Goal: Task Accomplishment & Management: Use online tool/utility

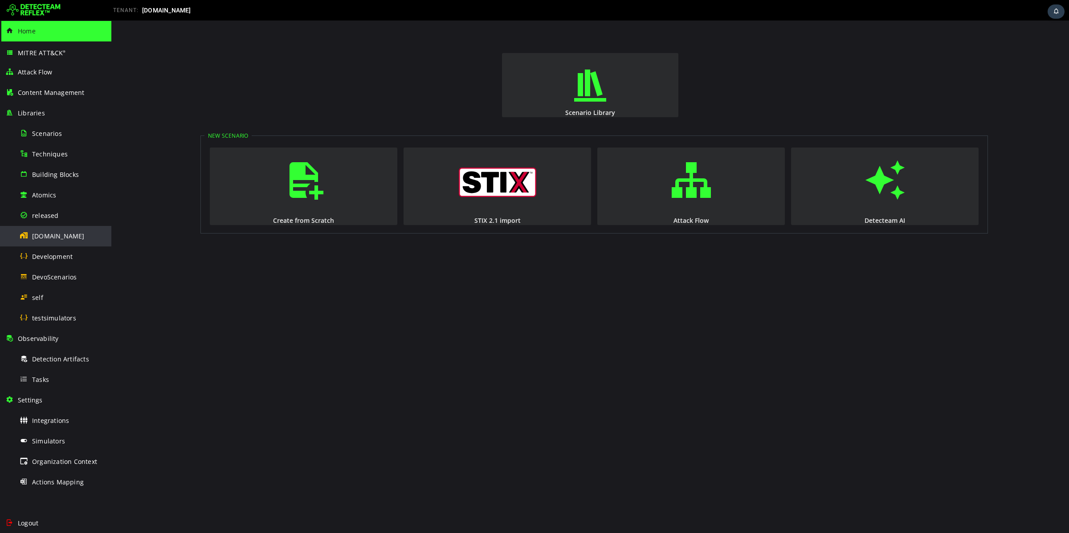
click at [50, 237] on span "[DOMAIN_NAME]" at bounding box center [58, 236] width 53 height 8
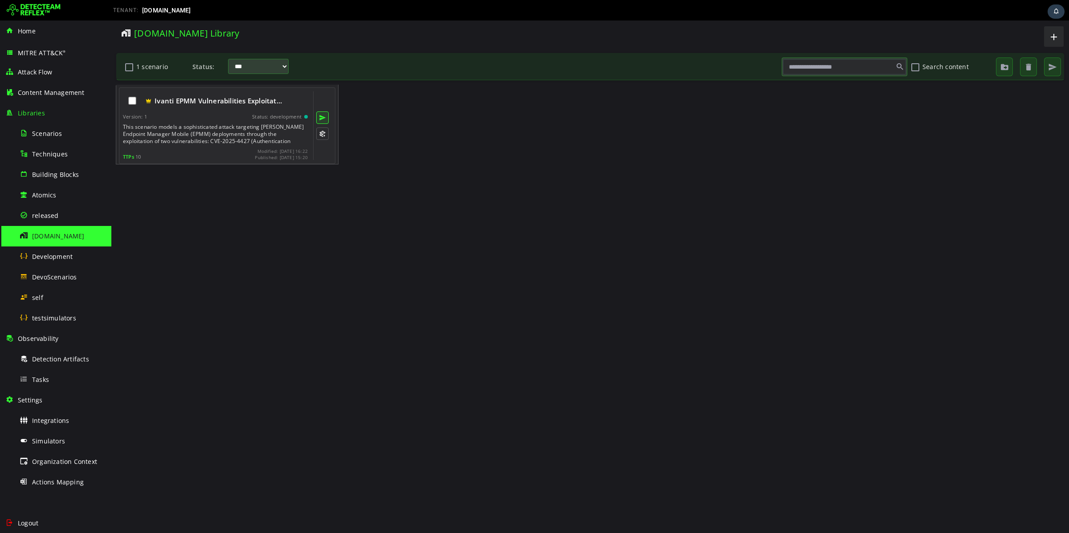
click at [320, 115] on button at bounding box center [322, 117] width 12 height 12
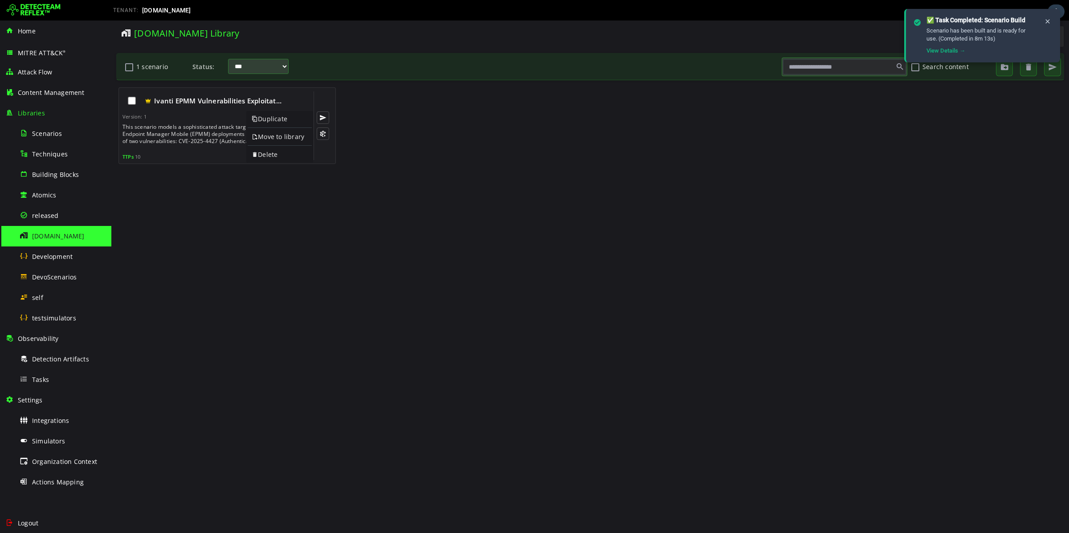
click at [235, 206] on div "Ivanti EPMM Vulnerabilities Exploitat… Version: 1 Status: development This scen…" at bounding box center [590, 306] width 948 height 443
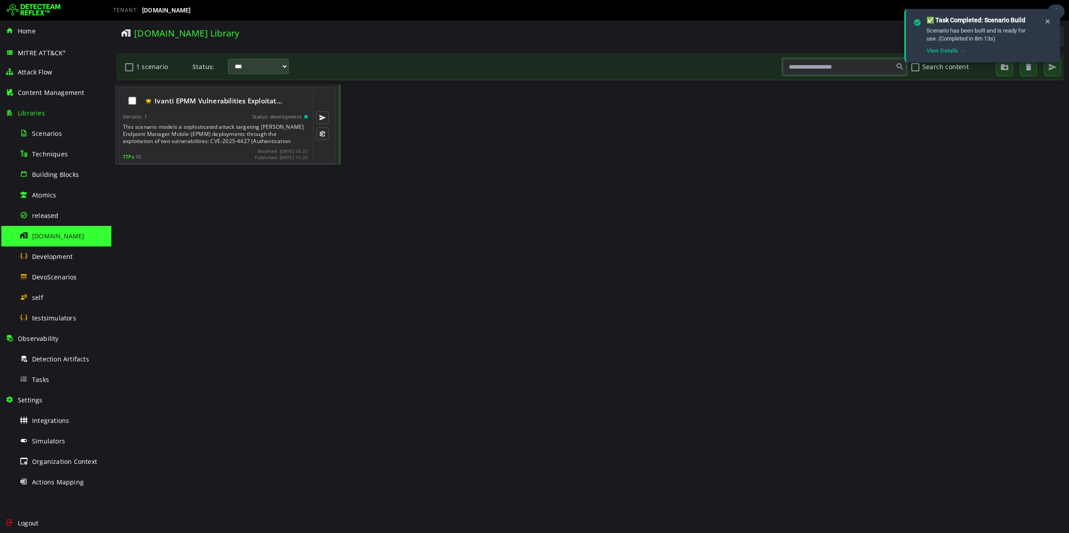
click at [228, 137] on div "This scenario models a sophisticated attack targeting [PERSON_NAME] Endpoint Ma…" at bounding box center [216, 133] width 187 height 21
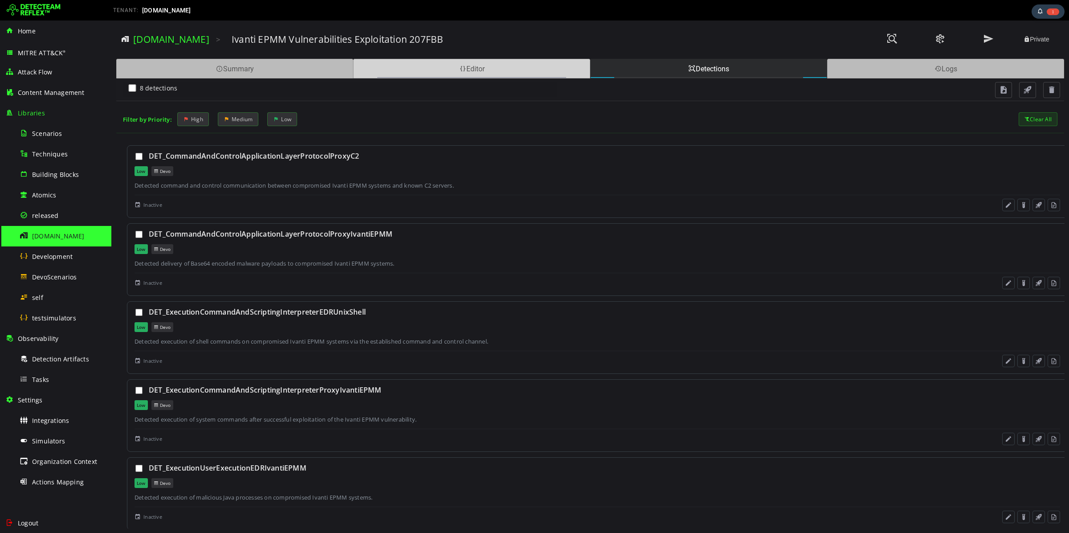
click at [467, 75] on div "Editor" at bounding box center [471, 69] width 237 height 20
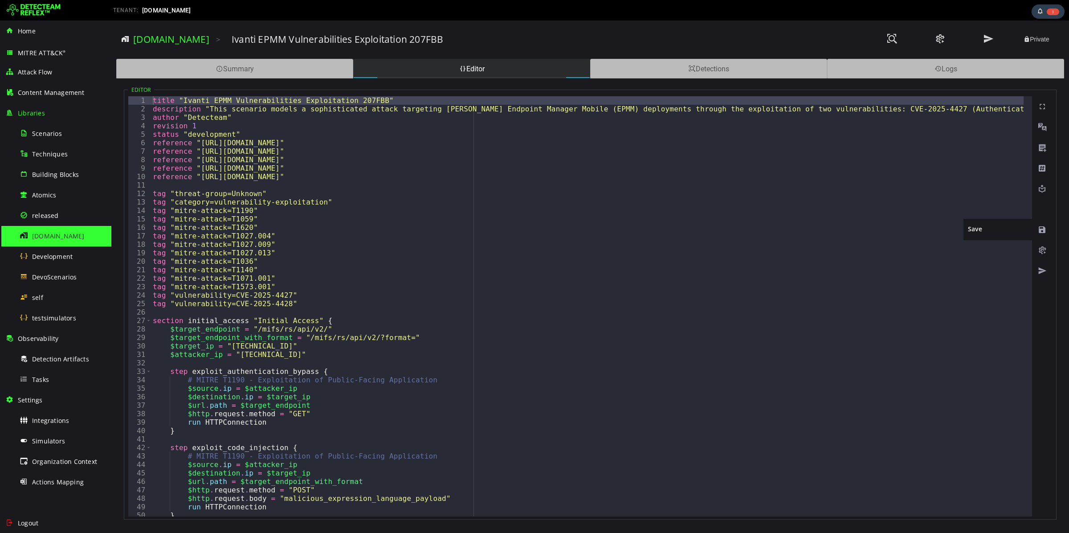
click at [1043, 227] on span at bounding box center [1041, 229] width 9 height 9
click at [1043, 248] on span at bounding box center [1041, 250] width 9 height 9
click at [39, 377] on span "Tasks" at bounding box center [40, 379] width 17 height 8
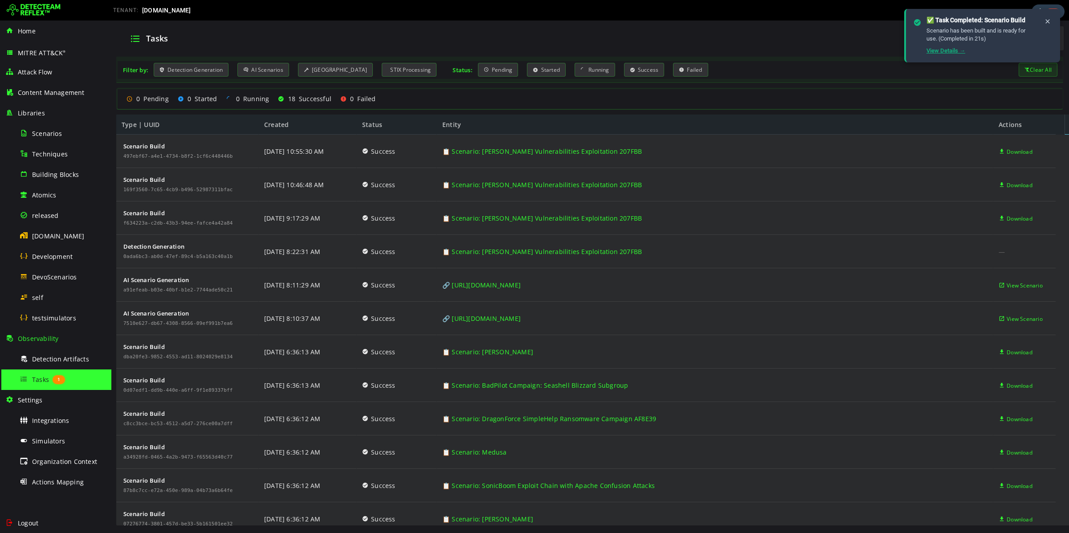
click at [945, 50] on link "View Details →" at bounding box center [945, 50] width 39 height 7
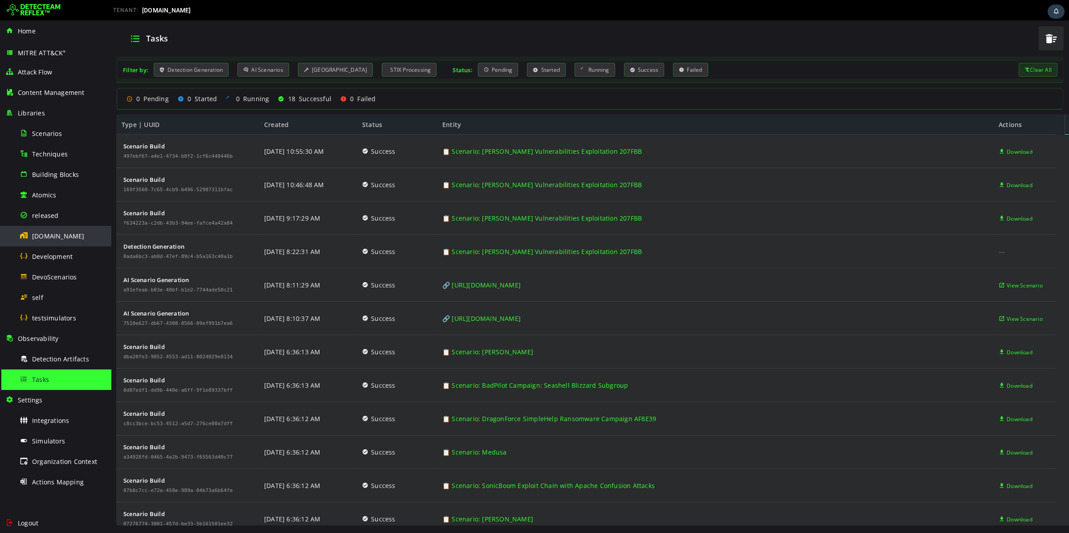
click at [64, 234] on div "[DOMAIN_NAME]" at bounding box center [63, 236] width 86 height 20
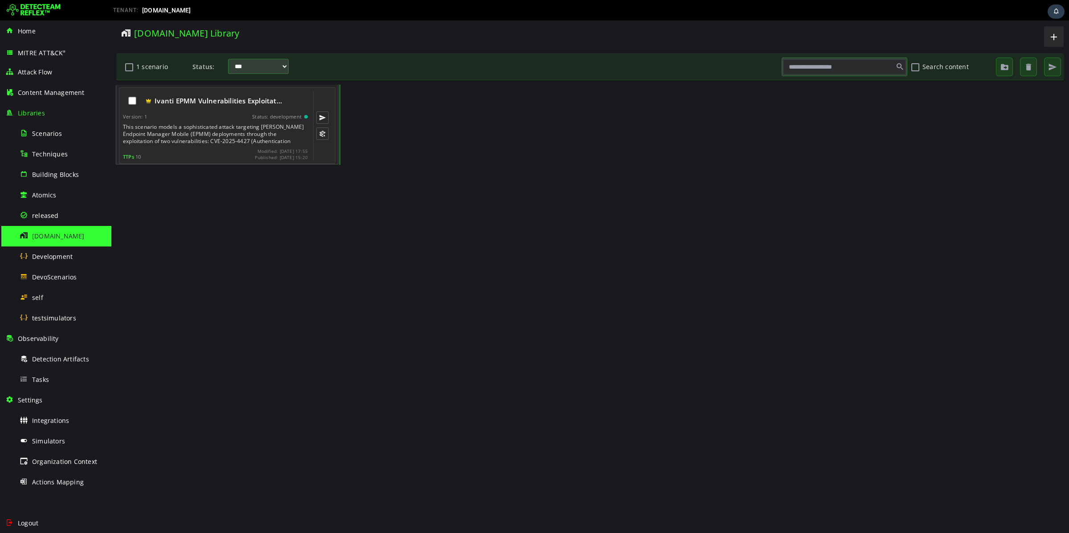
click at [186, 152] on div "TTPs 10 Modified: 2025-09-18 17:55 Published: 2025-09-18 15:20" at bounding box center [215, 154] width 185 height 12
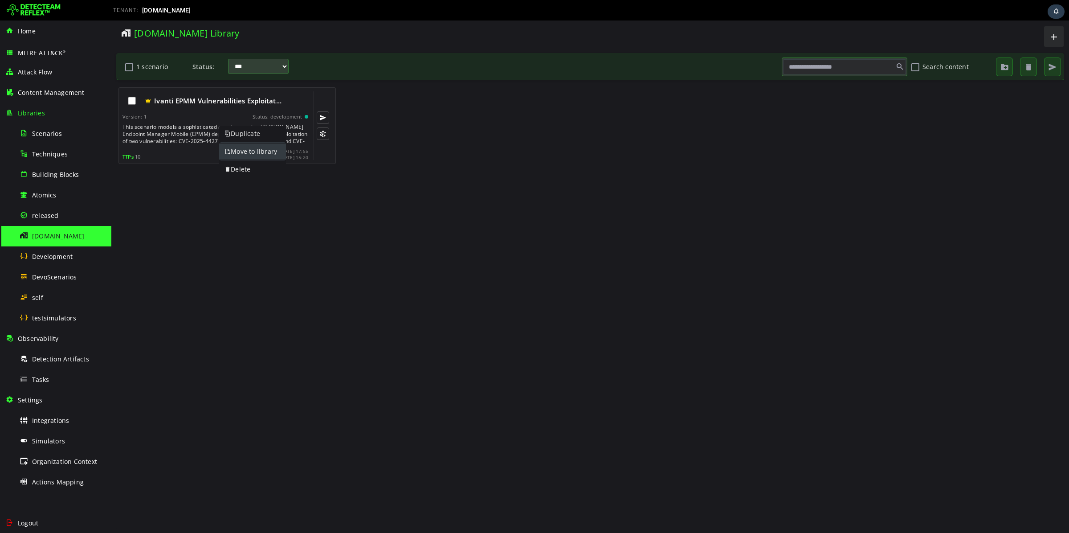
click at [236, 155] on link "Move to library" at bounding box center [252, 151] width 67 height 16
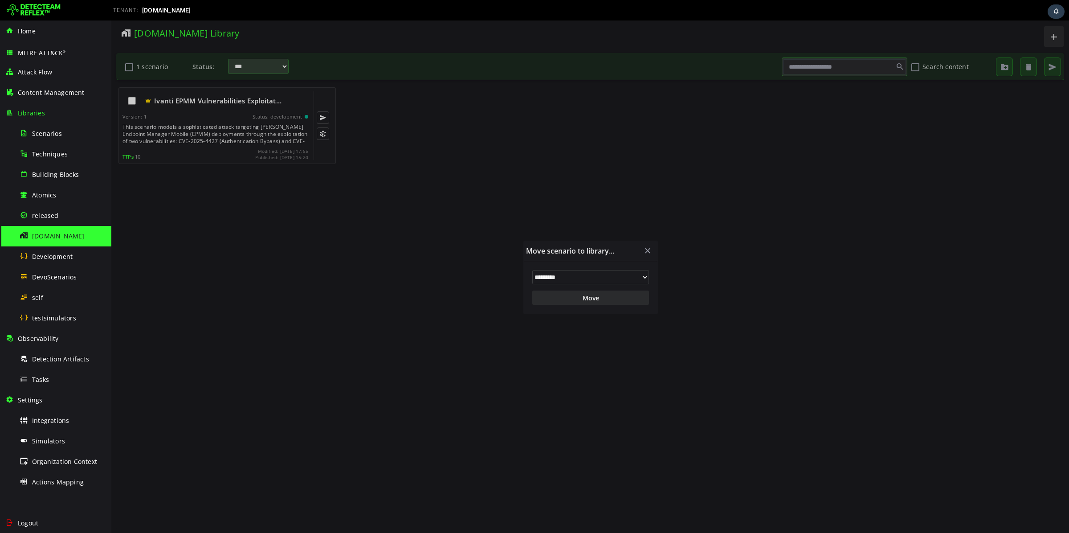
click at [543, 279] on select "**********" at bounding box center [590, 277] width 117 height 14
select select "**"
click at [532, 270] on select "**********" at bounding box center [590, 277] width 117 height 14
click at [598, 300] on button "Move" at bounding box center [590, 297] width 117 height 14
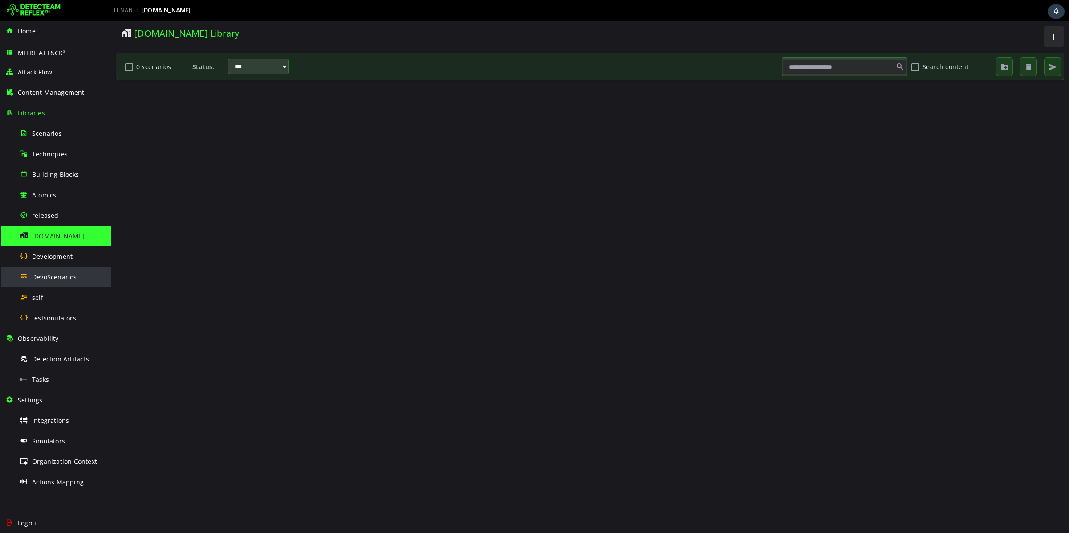
click at [54, 280] on span "DevoScenarios" at bounding box center [54, 276] width 45 height 8
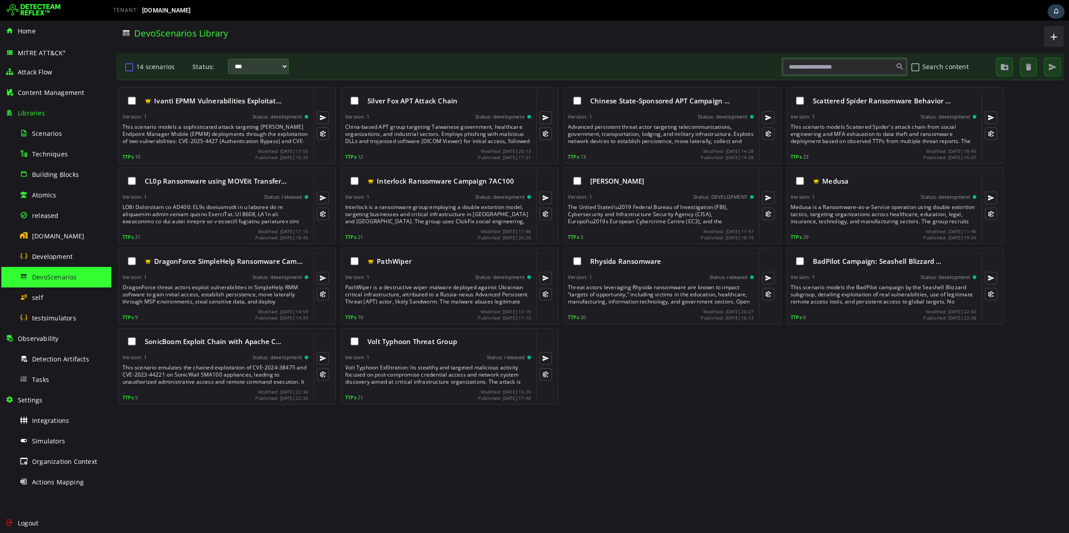
click at [129, 66] on button "14 scenarios" at bounding box center [129, 66] width 11 height 15
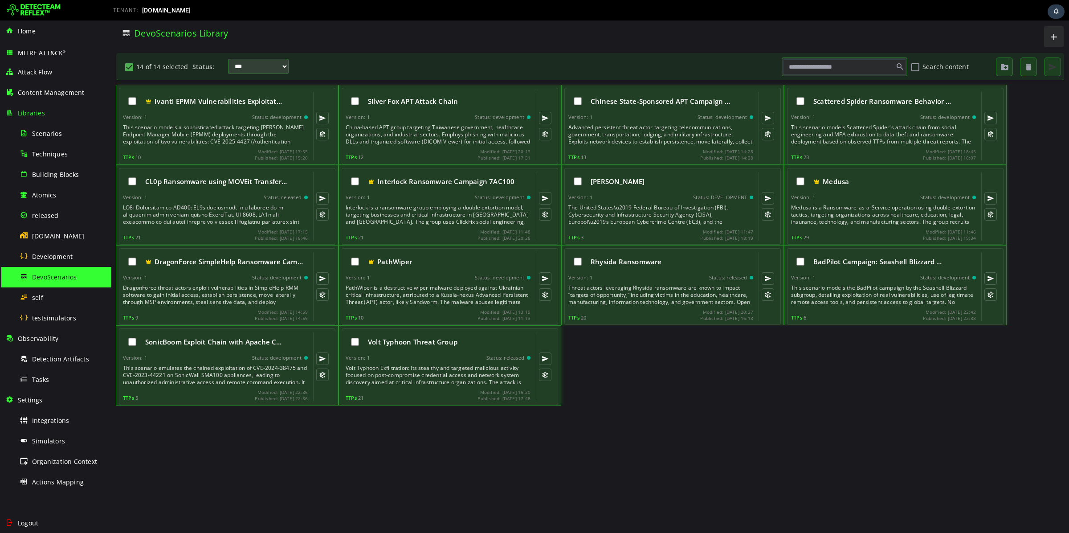
click at [1050, 67] on span "button" at bounding box center [1052, 67] width 9 height 9
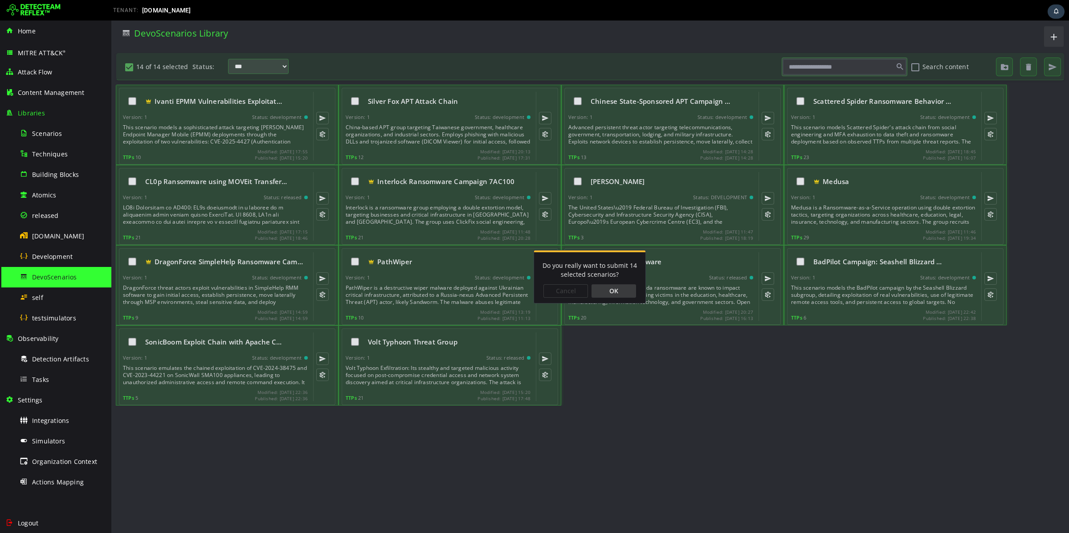
click at [610, 290] on div "OK" at bounding box center [613, 290] width 45 height 13
